Goal: Task Accomplishment & Management: Use online tool/utility

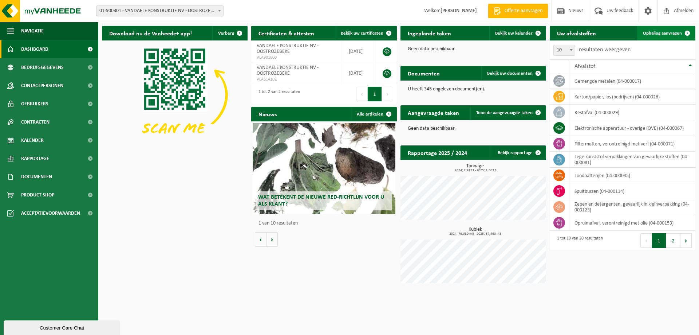
click at [675, 33] on span "Ophaling aanvragen" at bounding box center [662, 33] width 39 height 5
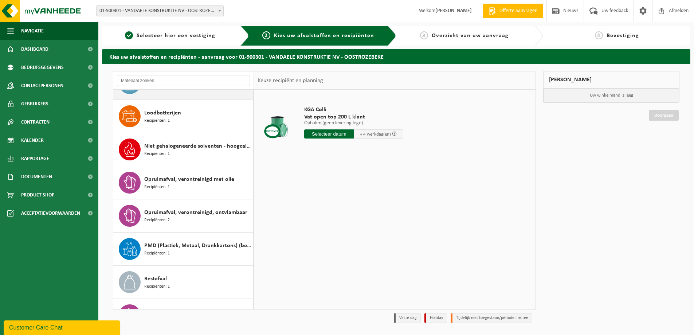
scroll to position [291, 0]
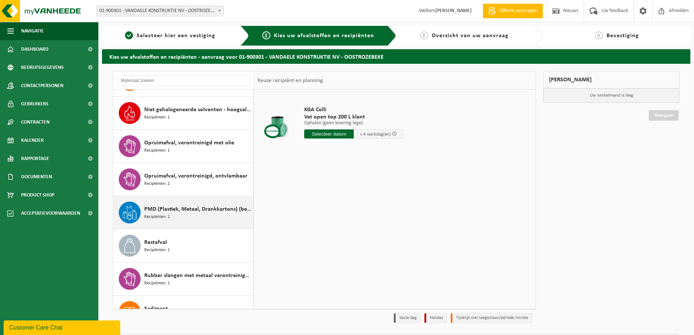
click at [170, 211] on span "PMD (Plastiek, Metaal, Drankkartons) (bedrijven)" at bounding box center [197, 209] width 107 height 9
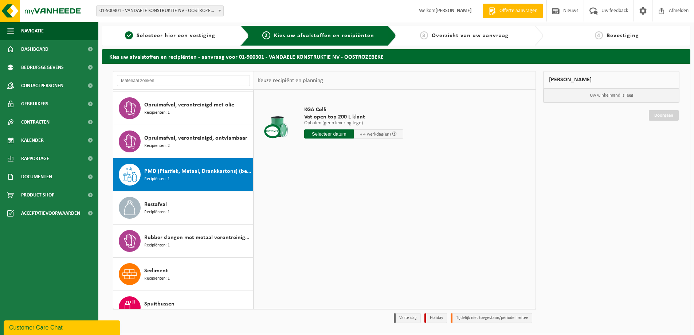
scroll to position [398, 0]
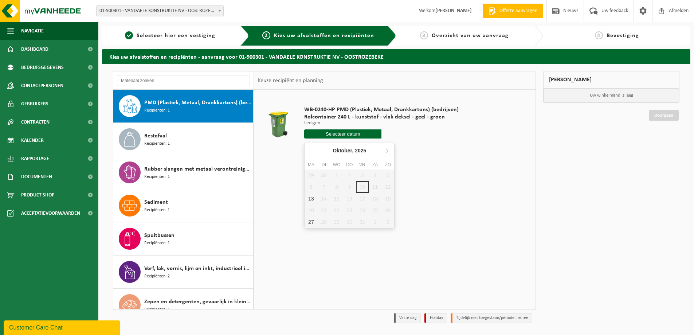
click at [362, 133] on input "text" at bounding box center [342, 133] width 77 height 9
click at [313, 200] on div "13" at bounding box center [311, 199] width 13 height 12
type input "Van [DATE]"
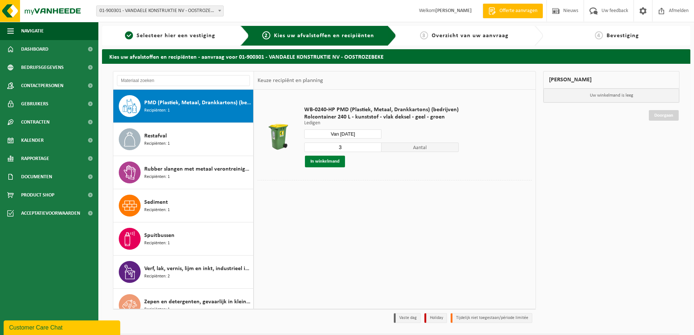
click at [330, 158] on button "In winkelmand" at bounding box center [325, 162] width 40 height 12
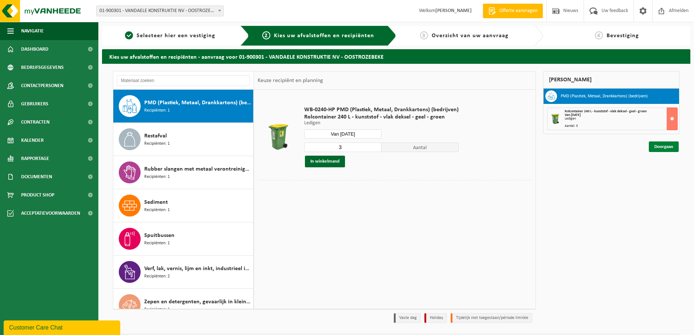
click at [657, 147] on link "Doorgaan" at bounding box center [664, 146] width 30 height 11
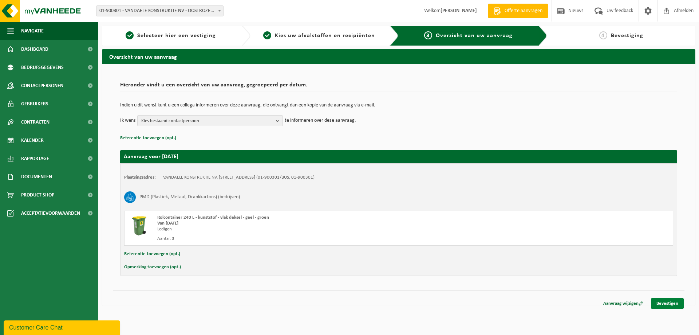
click at [670, 301] on link "Bevestigen" at bounding box center [667, 303] width 33 height 11
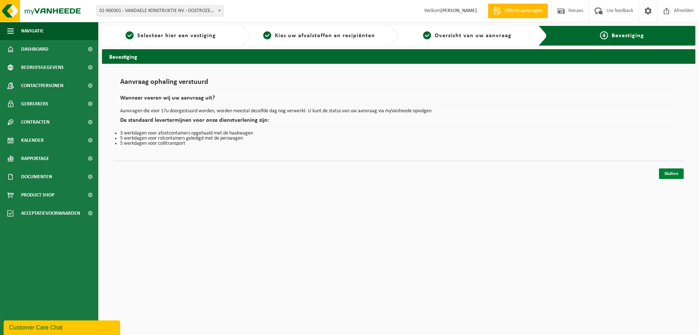
click at [667, 173] on link "Sluiten" at bounding box center [671, 173] width 25 height 11
